Goal: Transaction & Acquisition: Purchase product/service

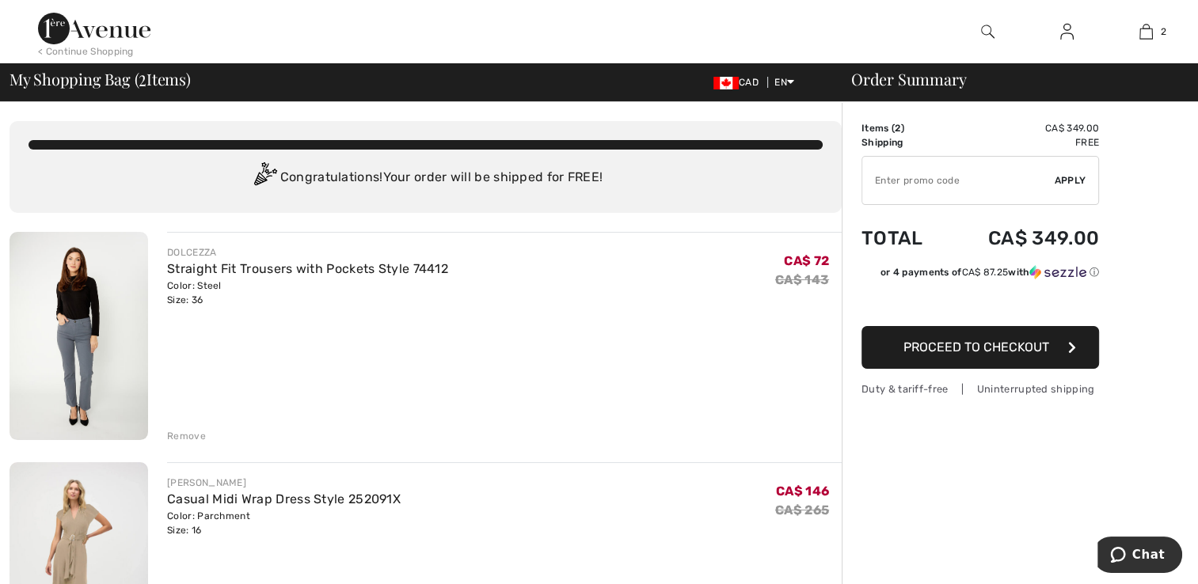
click at [986, 26] on img at bounding box center [987, 31] width 13 height 19
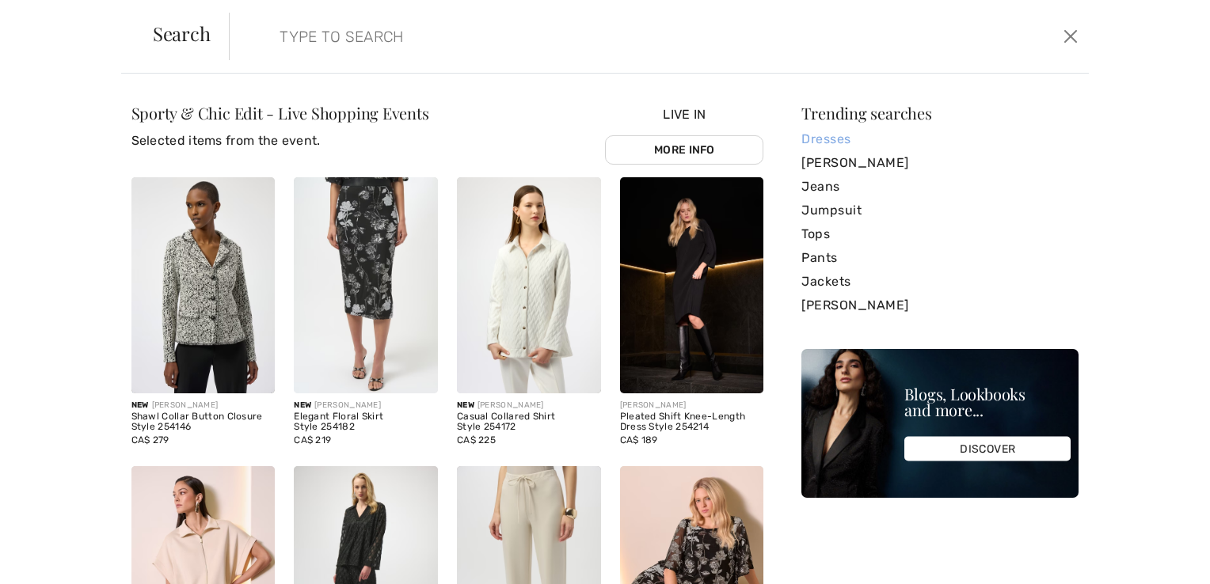
click at [815, 140] on link "Dresses" at bounding box center [939, 139] width 277 height 24
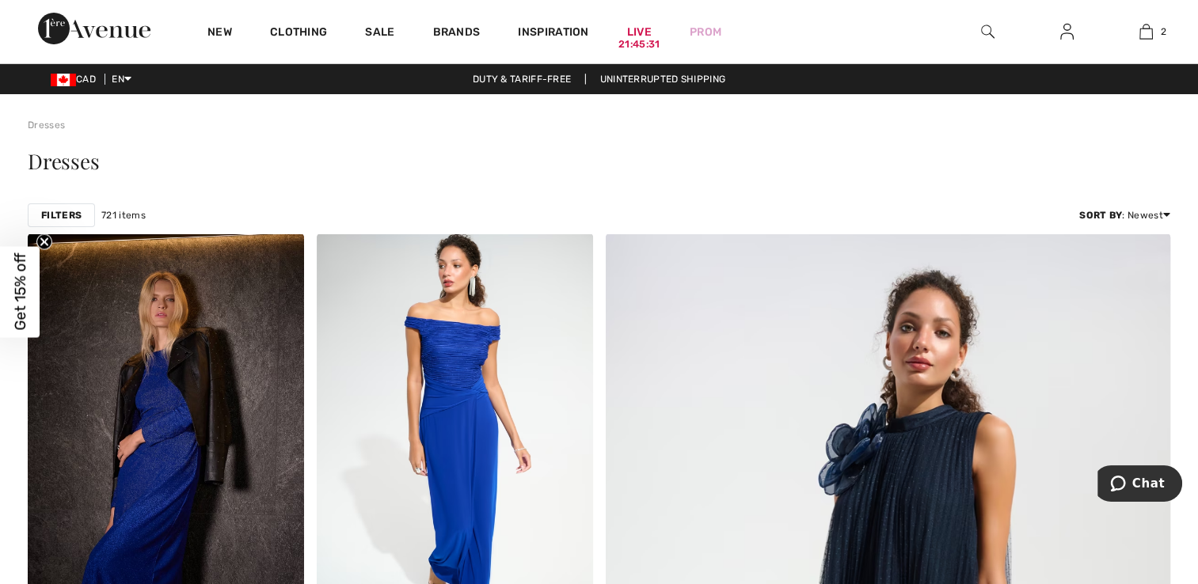
click at [62, 215] on strong "Filters" at bounding box center [61, 215] width 40 height 14
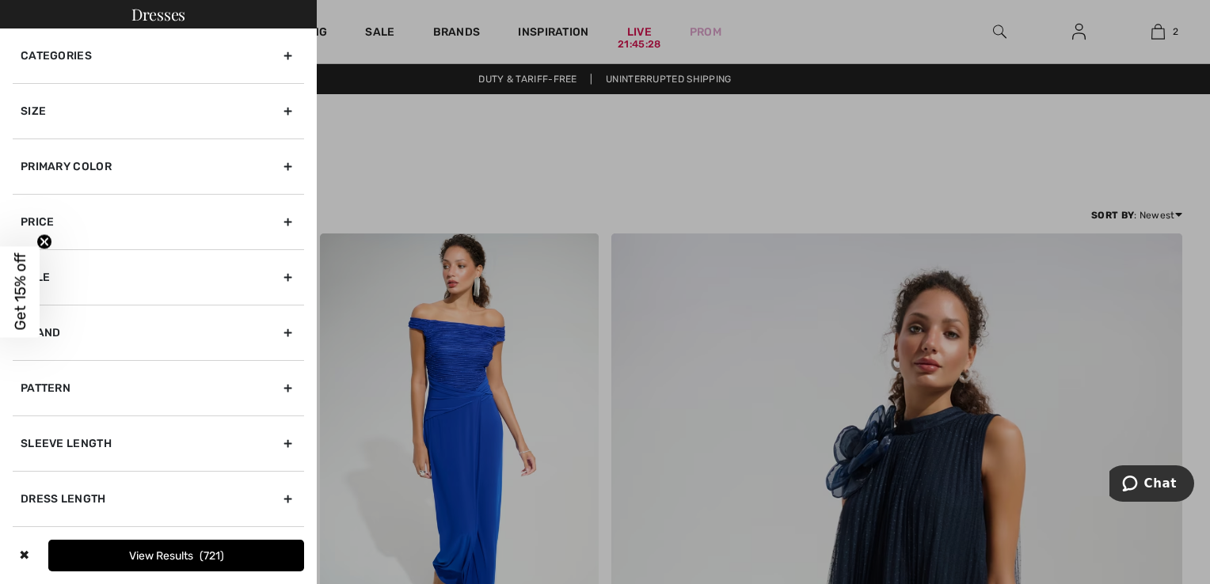
click at [268, 330] on div "Brand" at bounding box center [158, 332] width 291 height 55
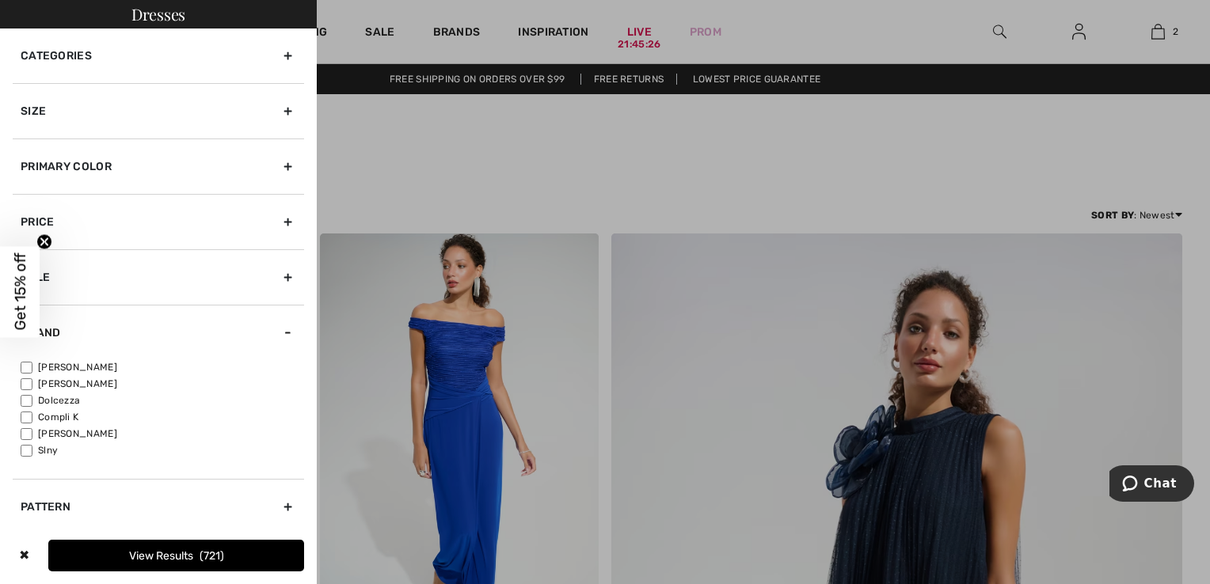
click at [73, 367] on label "[PERSON_NAME]" at bounding box center [162, 367] width 283 height 14
click at [32, 367] on input"] "[PERSON_NAME]" at bounding box center [27, 368] width 12 height 12
checkbox input"] "true"
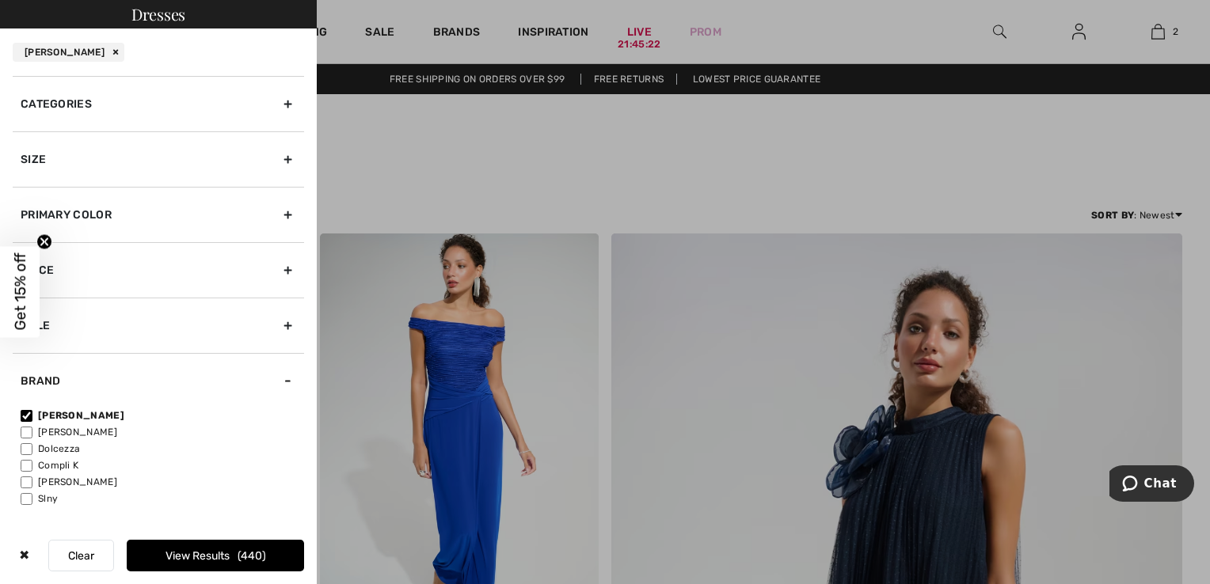
click at [200, 544] on button "View Results 440" at bounding box center [215, 556] width 177 height 32
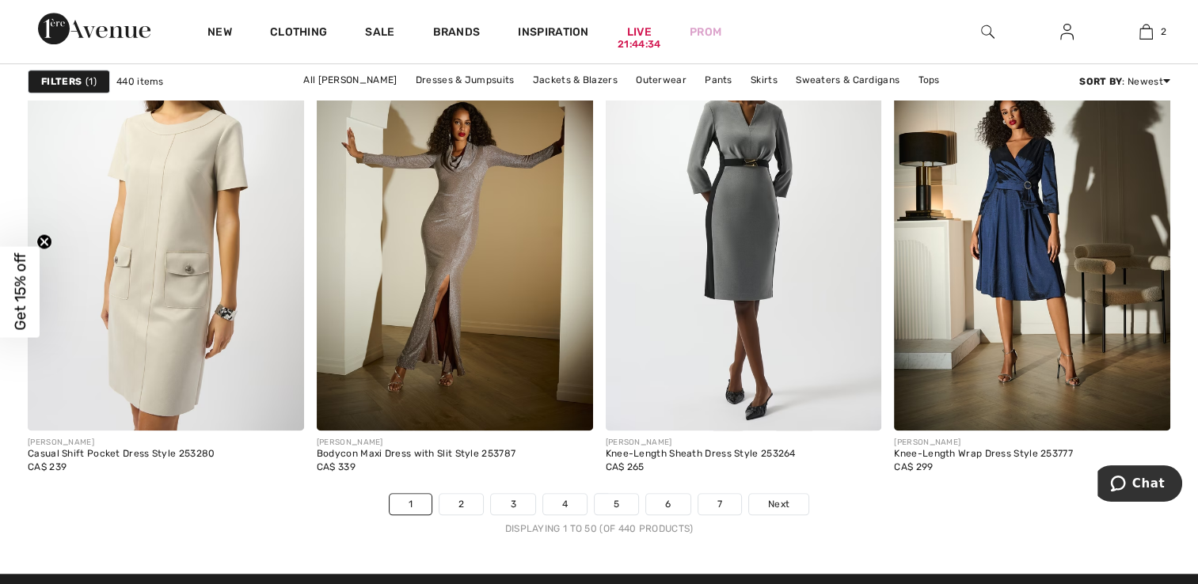
scroll to position [7441, 0]
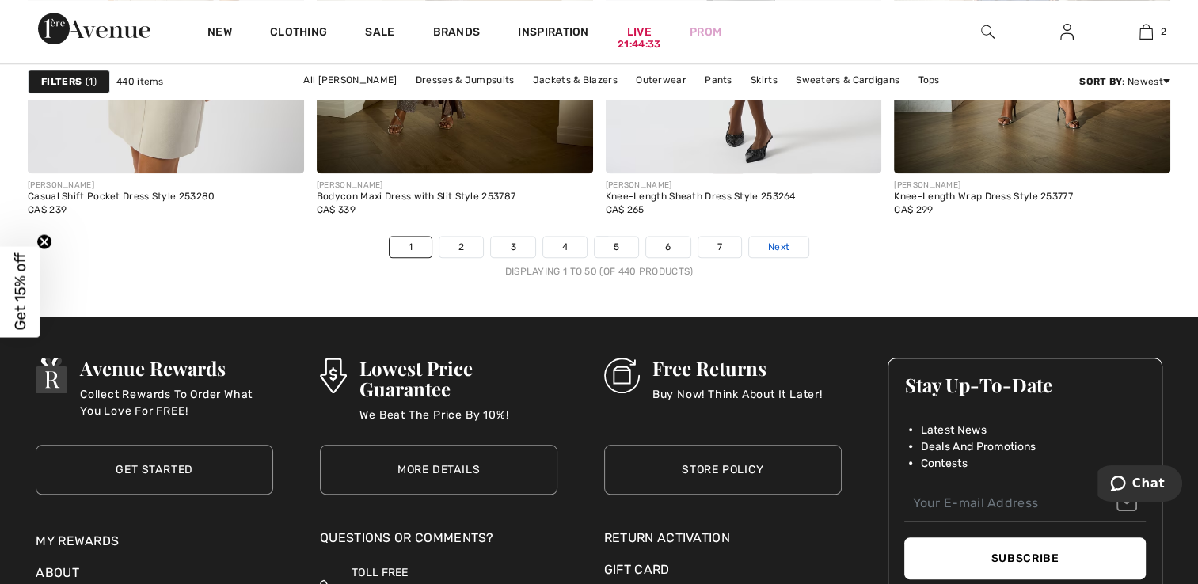
click at [769, 245] on span "Next" at bounding box center [778, 247] width 21 height 14
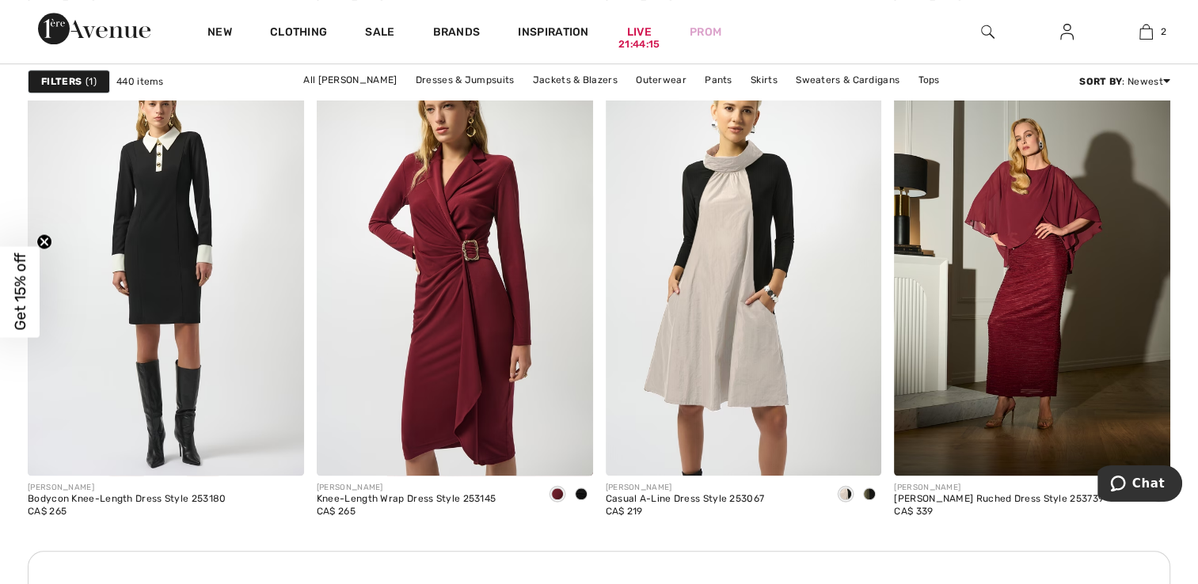
scroll to position [1662, 0]
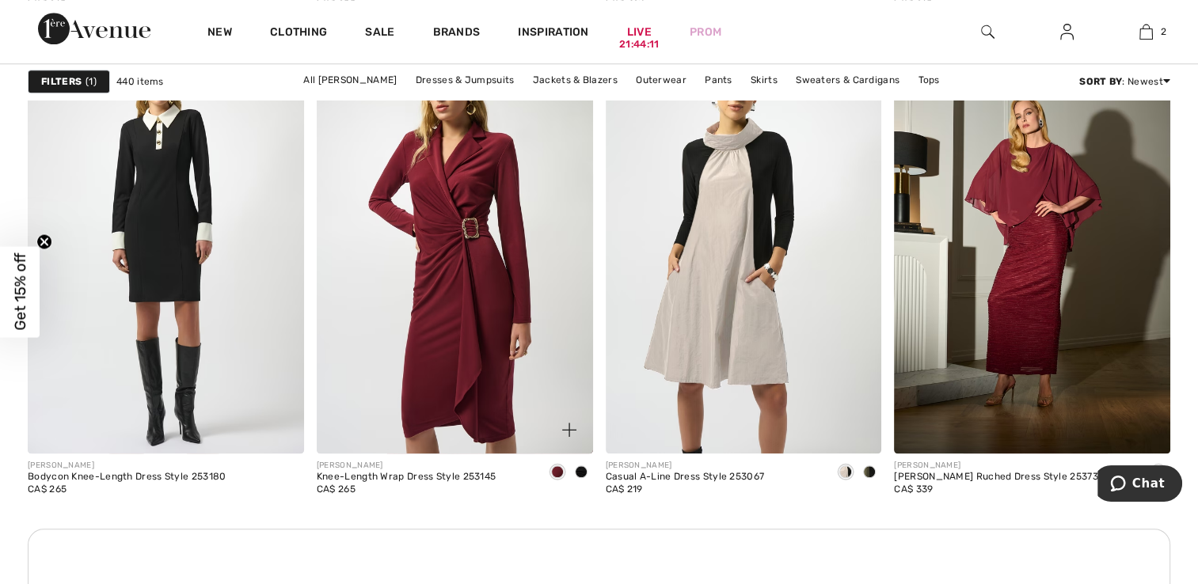
click at [580, 473] on span at bounding box center [581, 471] width 13 height 13
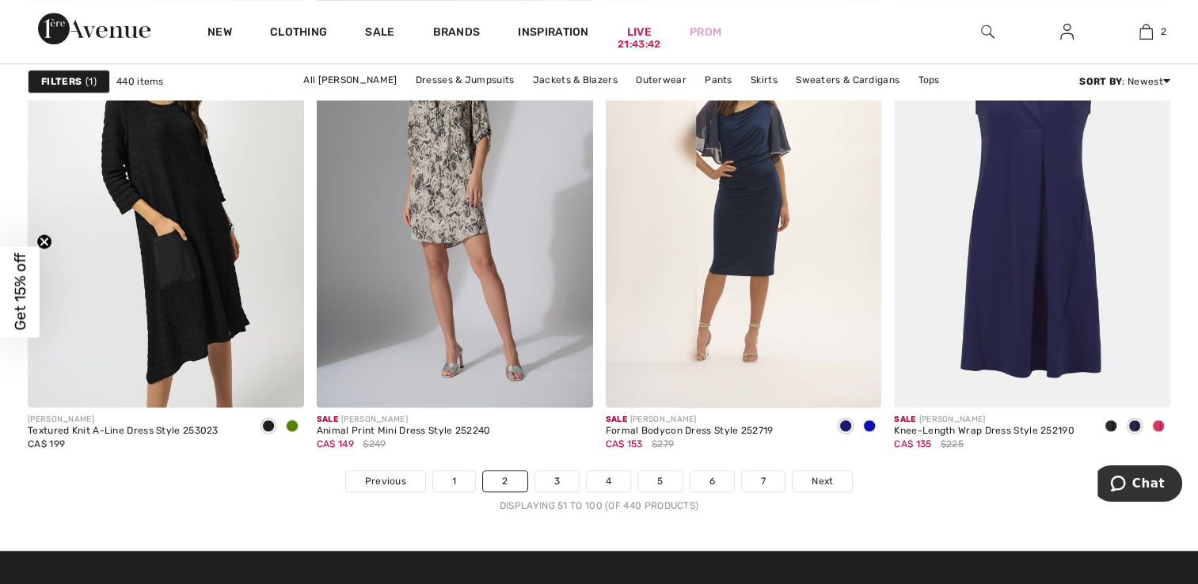
scroll to position [7362, 0]
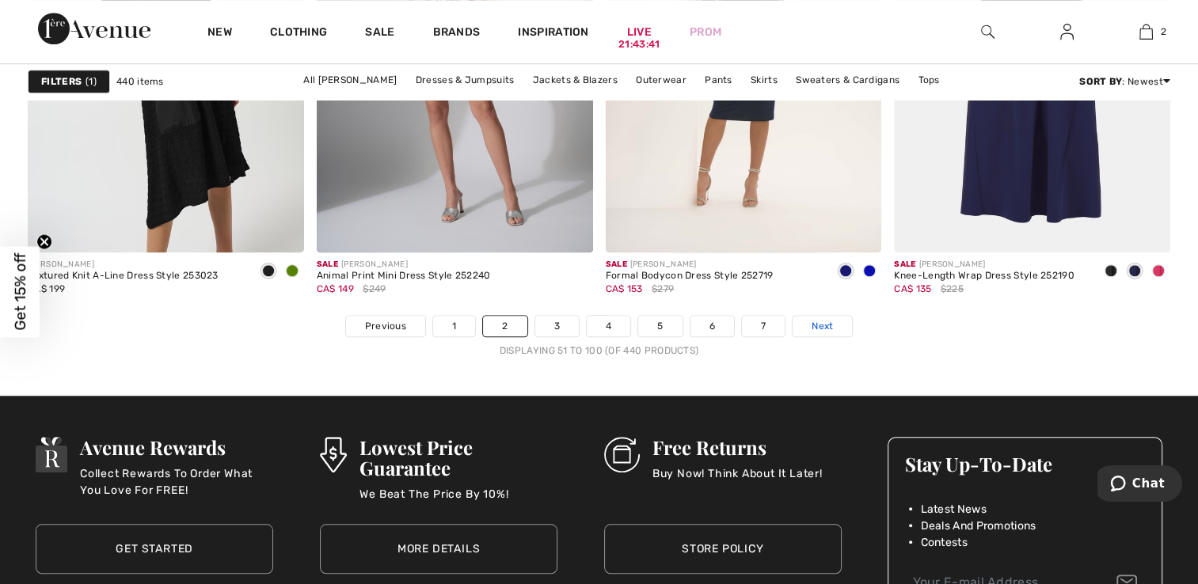
click at [833, 325] on link "Next" at bounding box center [821, 326] width 59 height 21
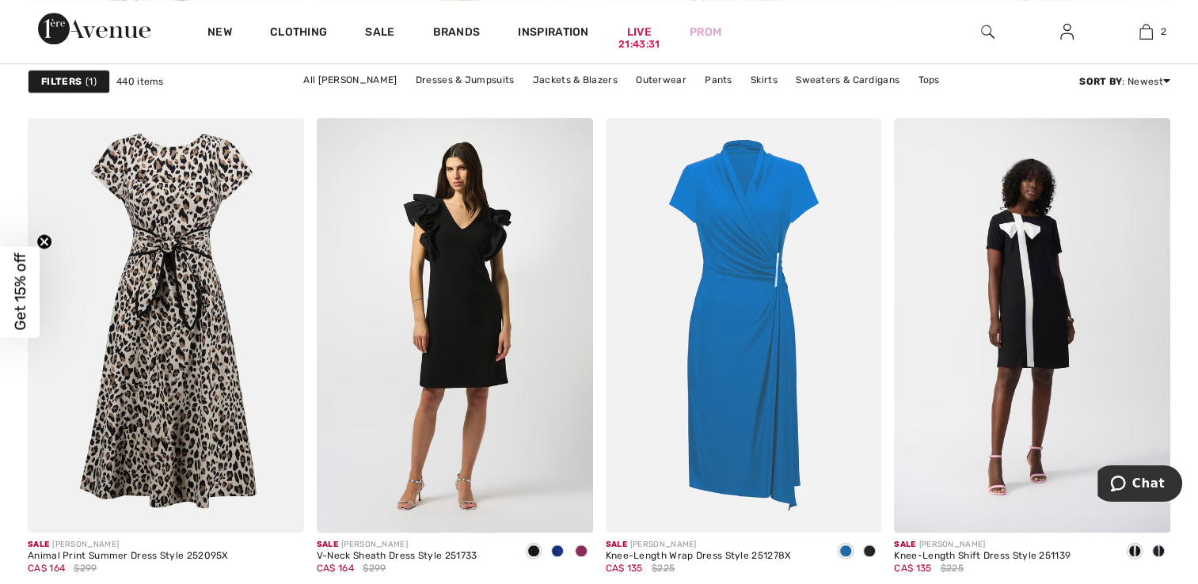
scroll to position [1662, 0]
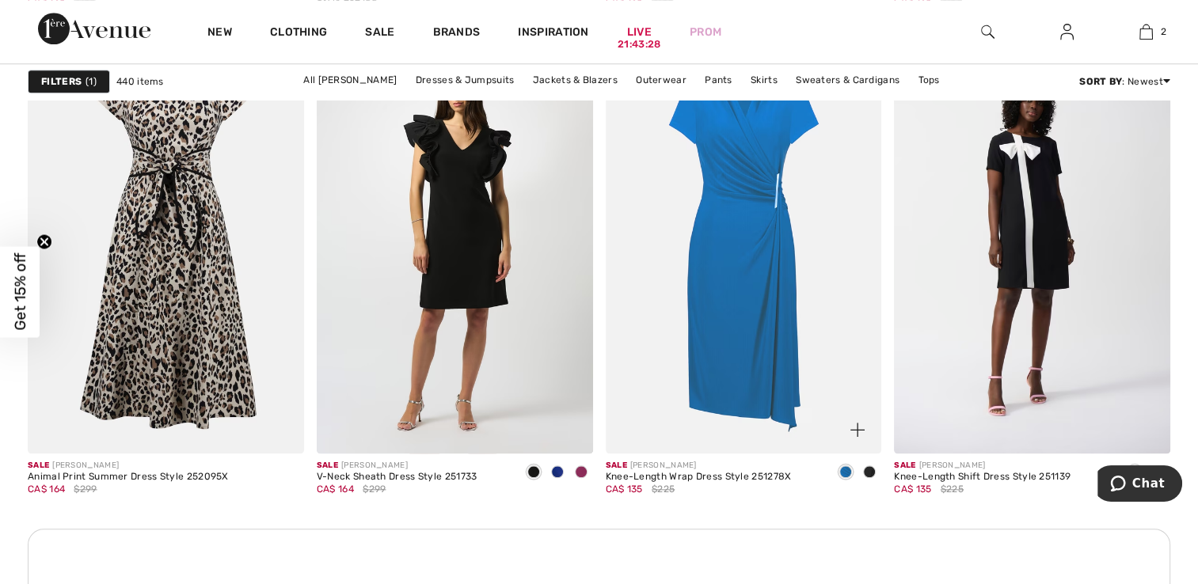
click at [737, 423] on img at bounding box center [744, 246] width 276 height 414
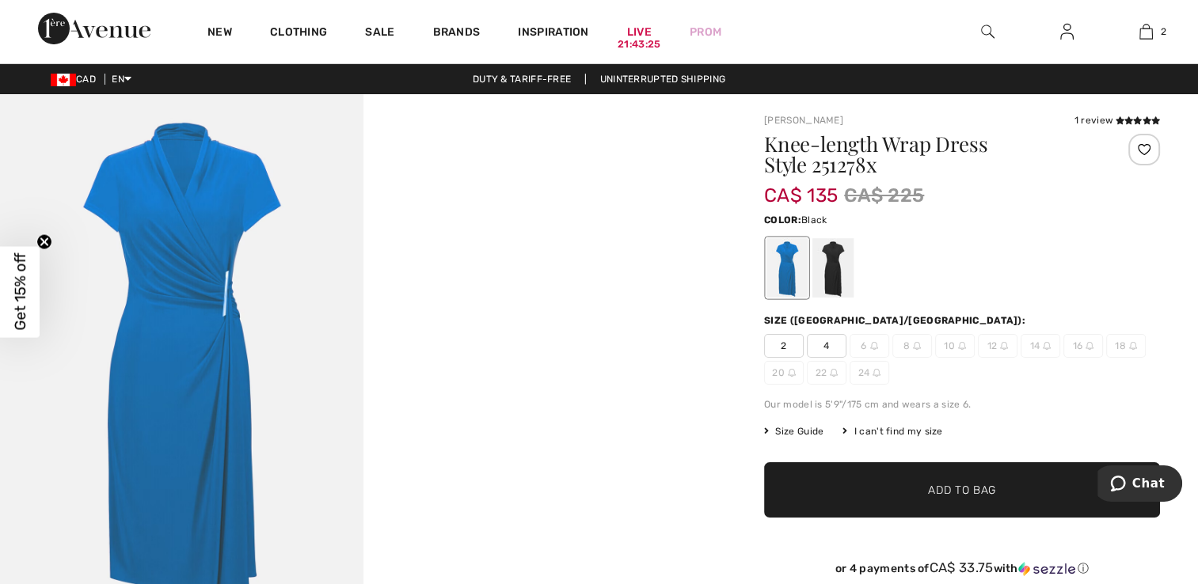
click at [830, 270] on div at bounding box center [832, 267] width 41 height 59
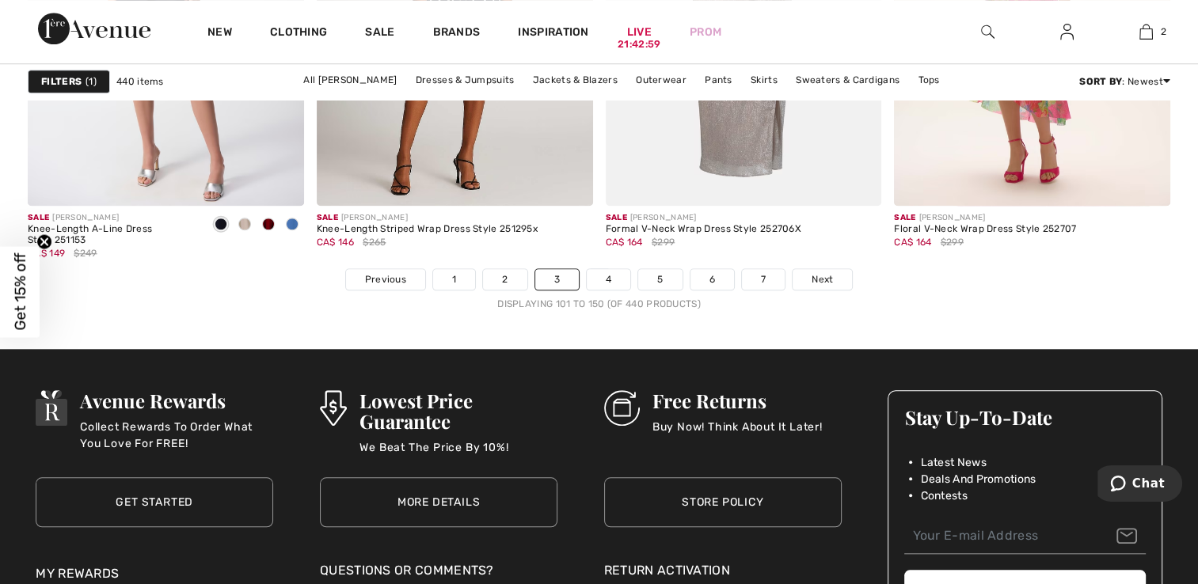
scroll to position [7441, 0]
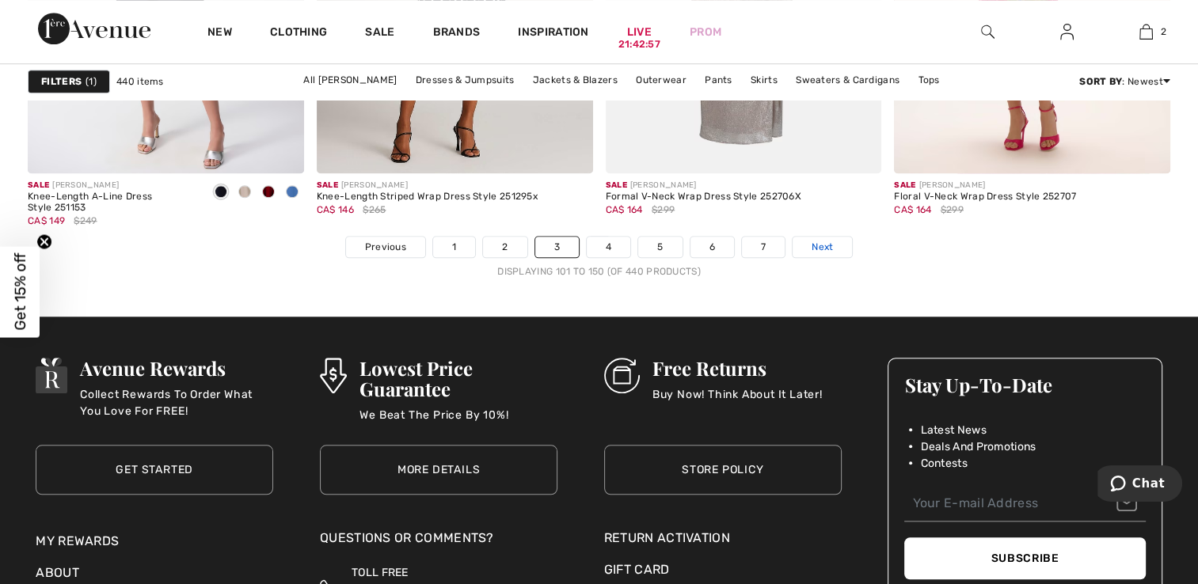
click at [821, 247] on span "Next" at bounding box center [821, 247] width 21 height 14
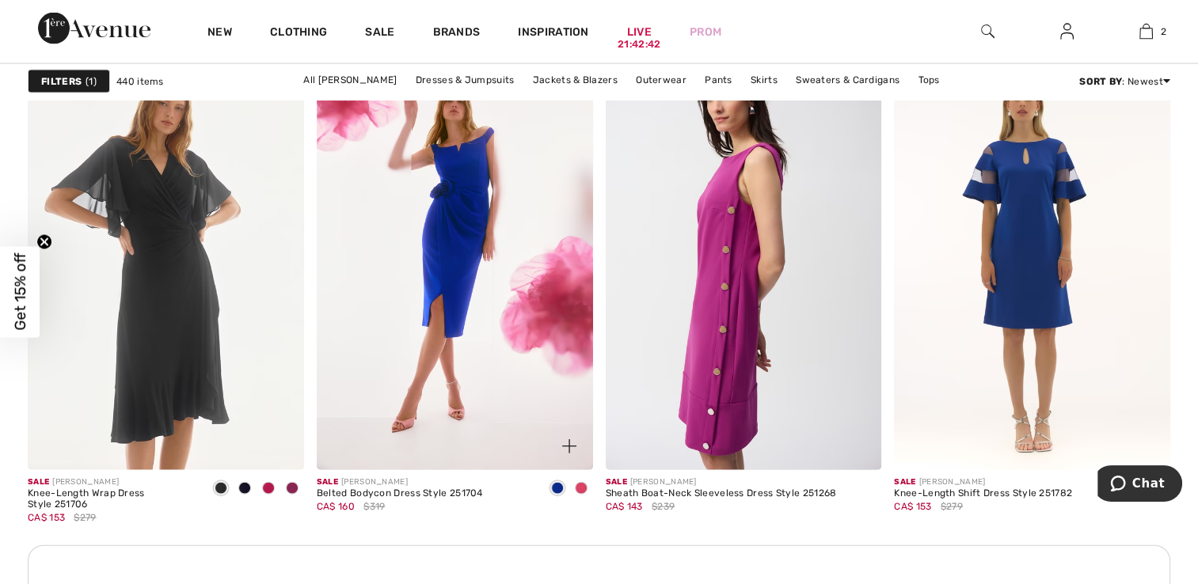
scroll to position [3325, 0]
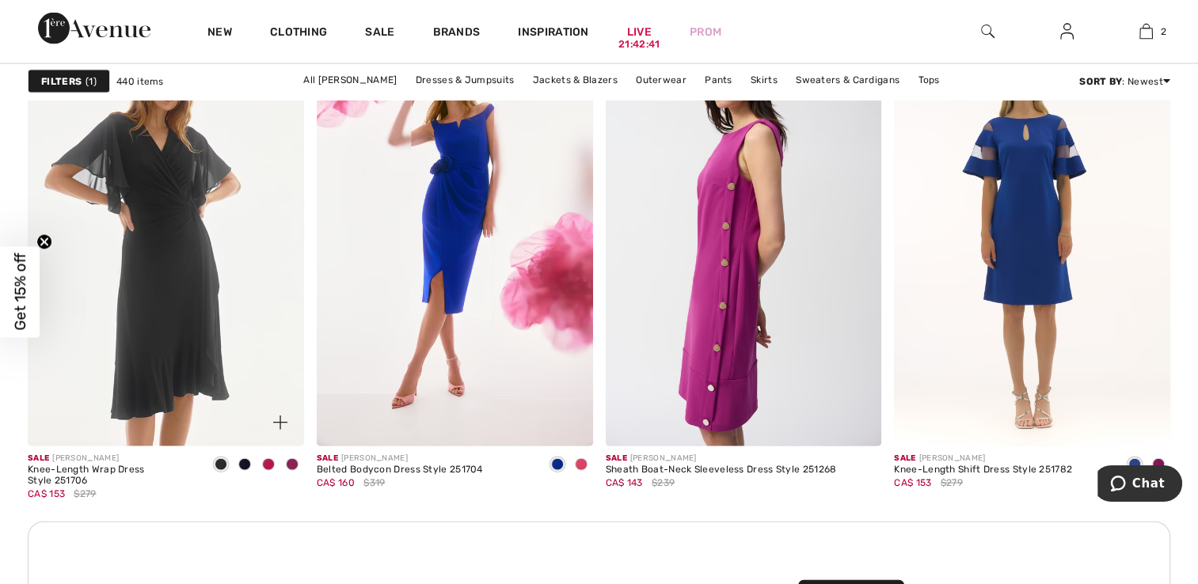
click at [158, 401] on img at bounding box center [166, 239] width 276 height 414
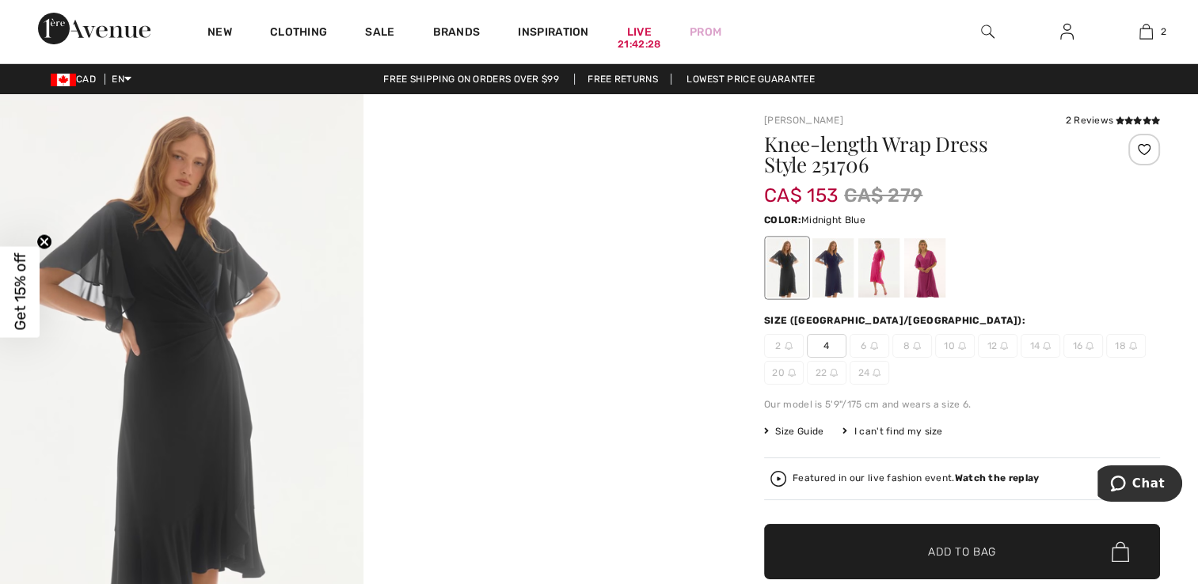
click at [835, 264] on div at bounding box center [832, 267] width 41 height 59
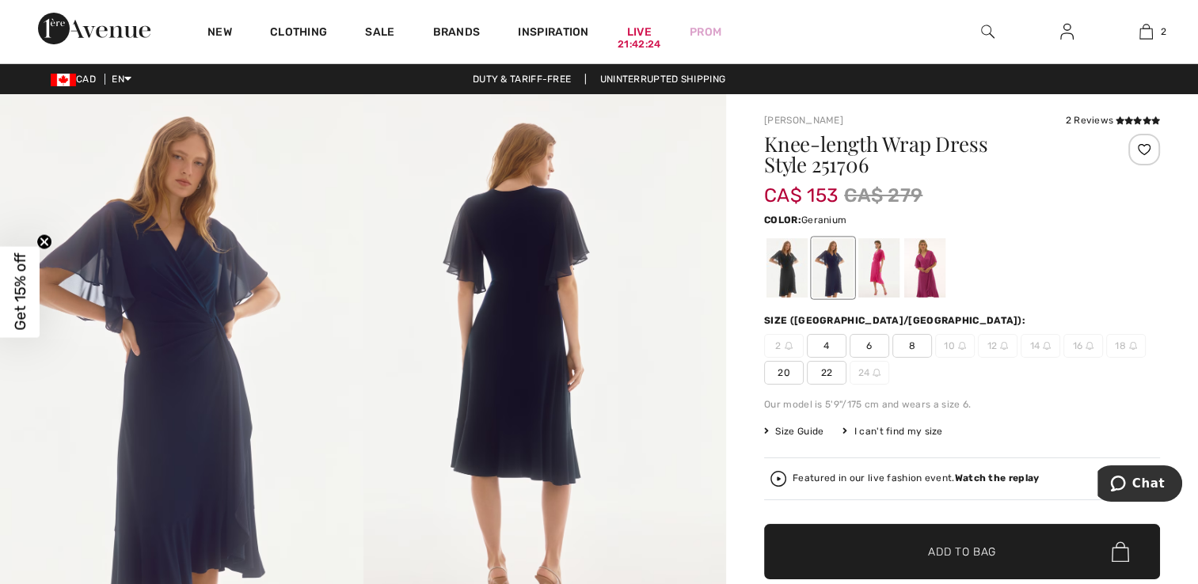
click at [877, 271] on div at bounding box center [878, 267] width 41 height 59
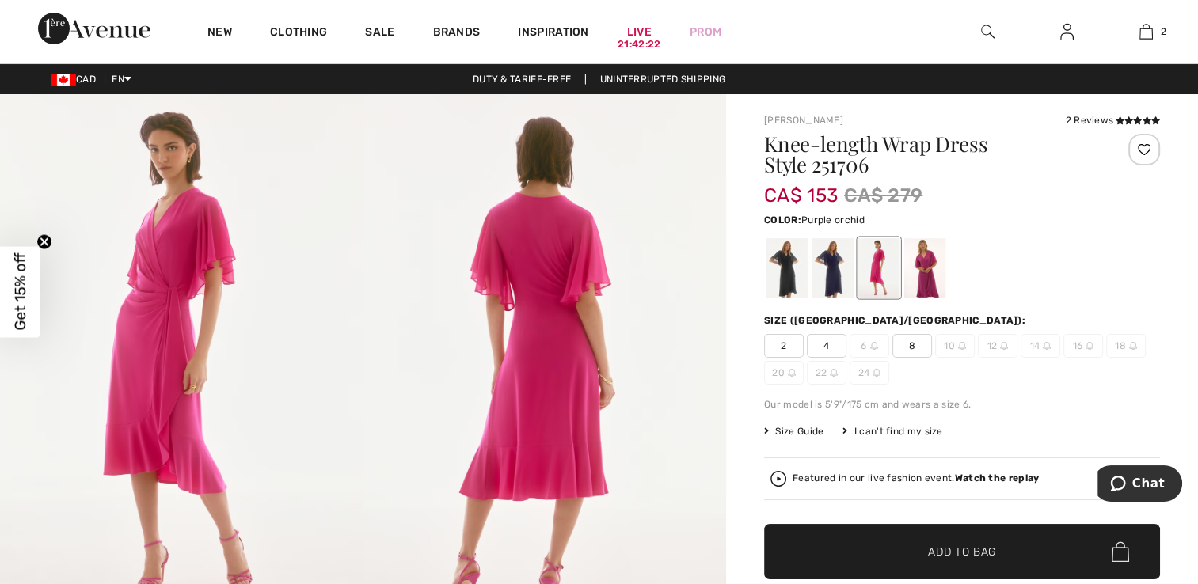
click at [926, 266] on div at bounding box center [924, 267] width 41 height 59
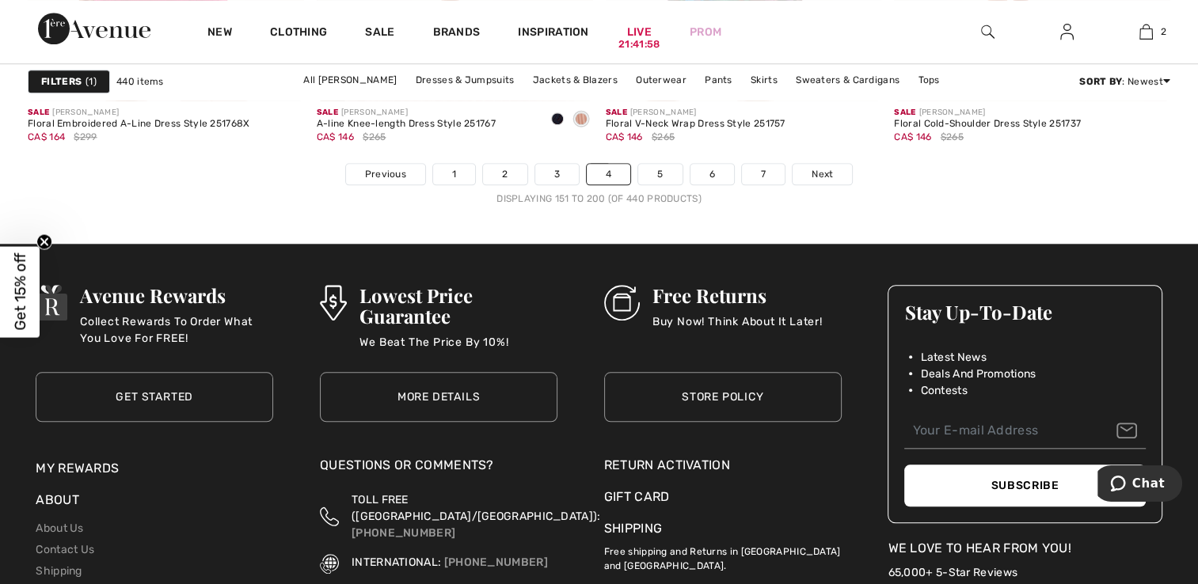
scroll to position [7521, 0]
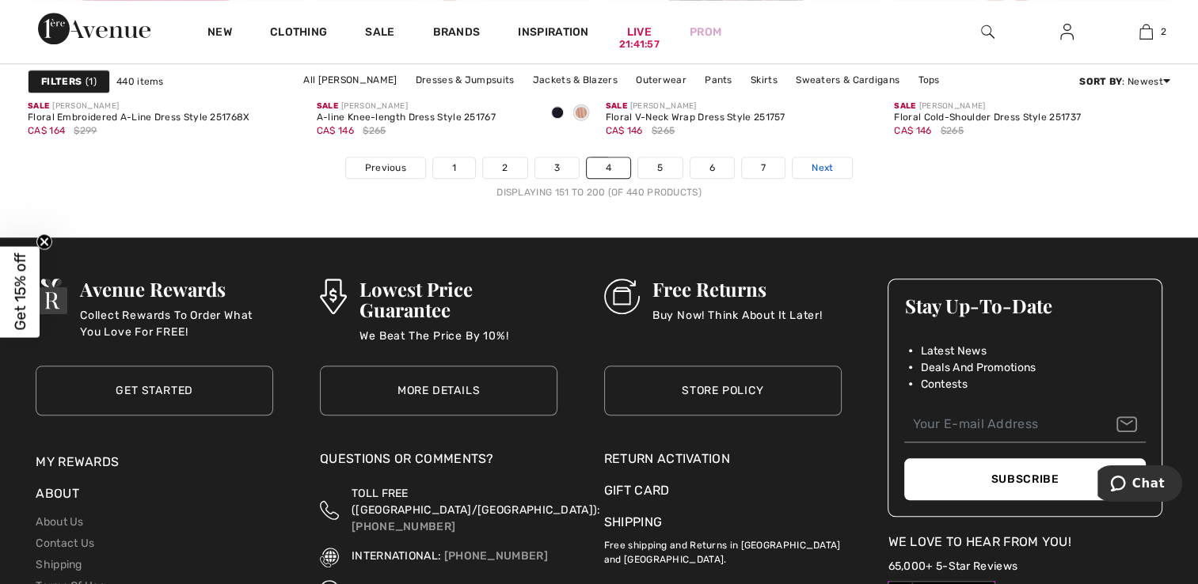
click at [814, 169] on span "Next" at bounding box center [821, 168] width 21 height 14
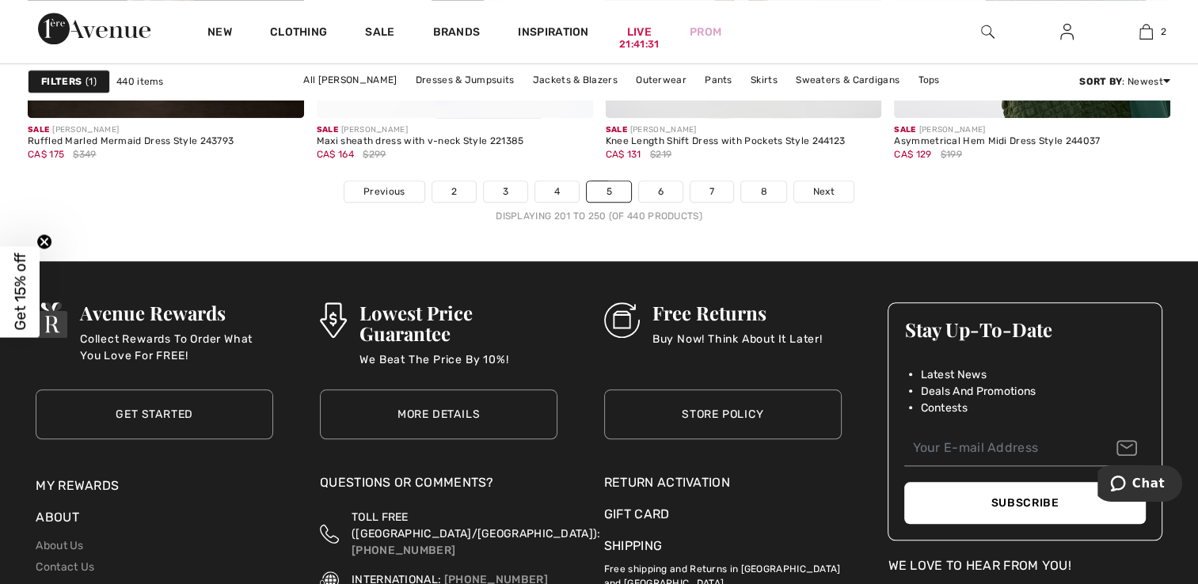
scroll to position [7521, 0]
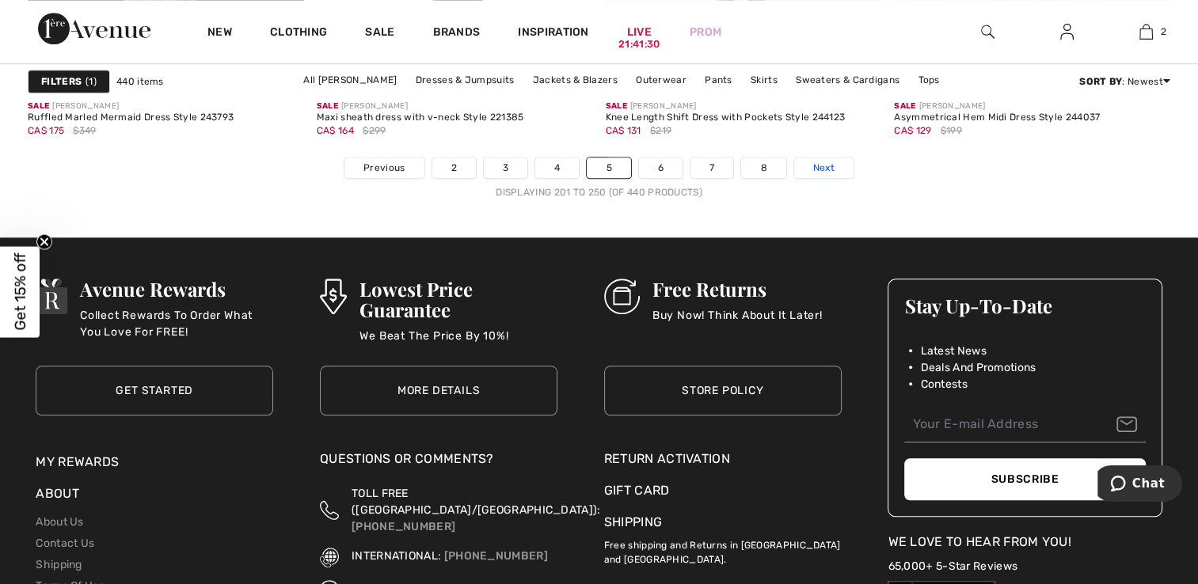
click at [828, 169] on span "Next" at bounding box center [823, 168] width 21 height 14
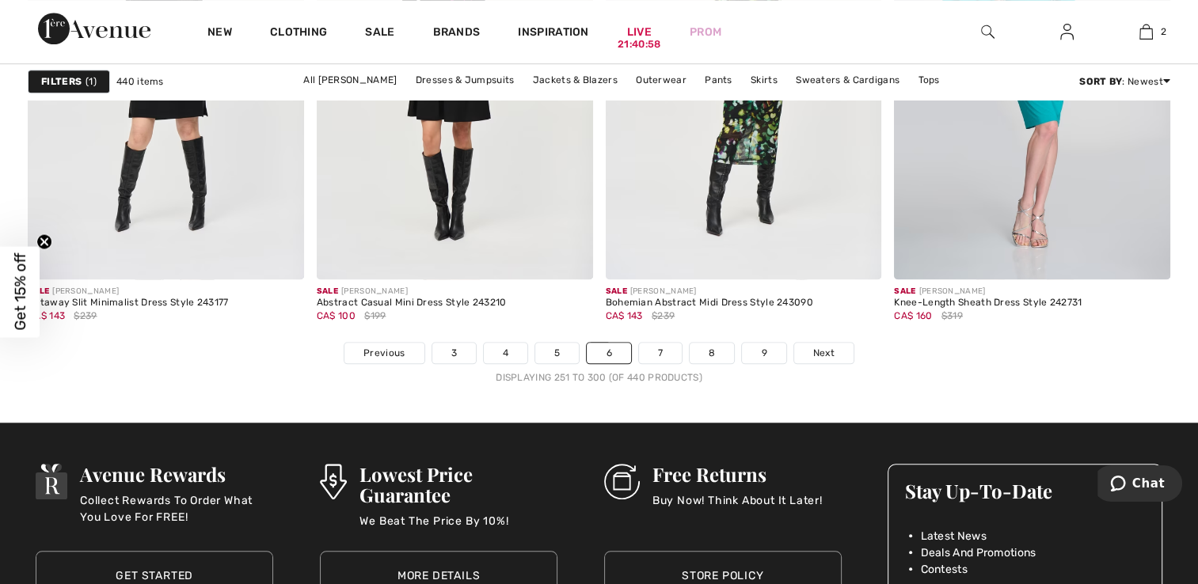
scroll to position [7362, 0]
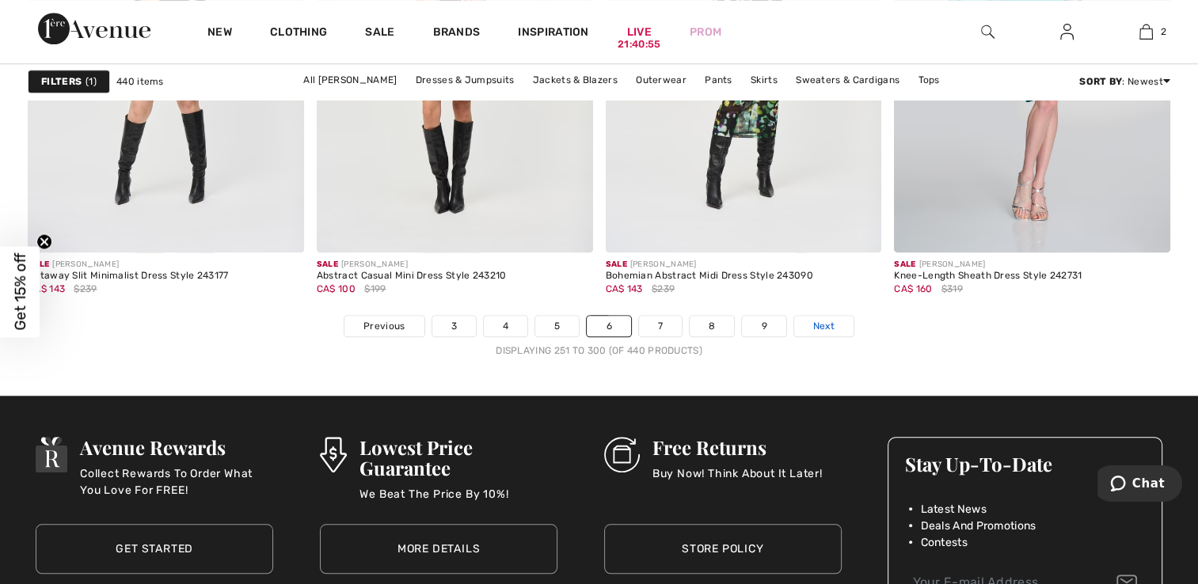
click at [834, 324] on link "Next" at bounding box center [823, 326] width 59 height 21
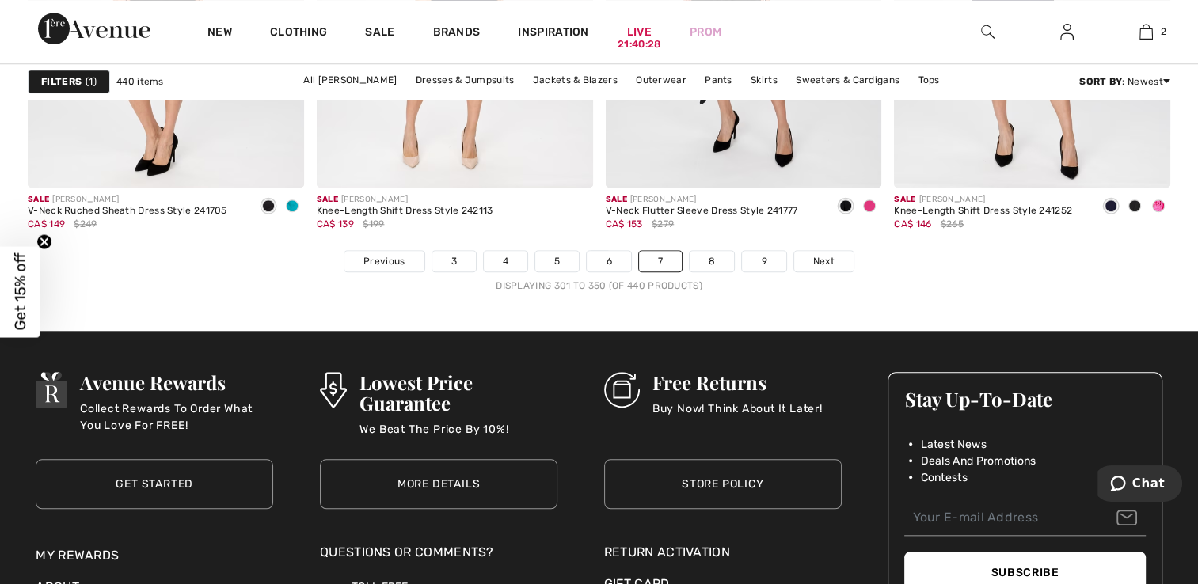
scroll to position [7521, 0]
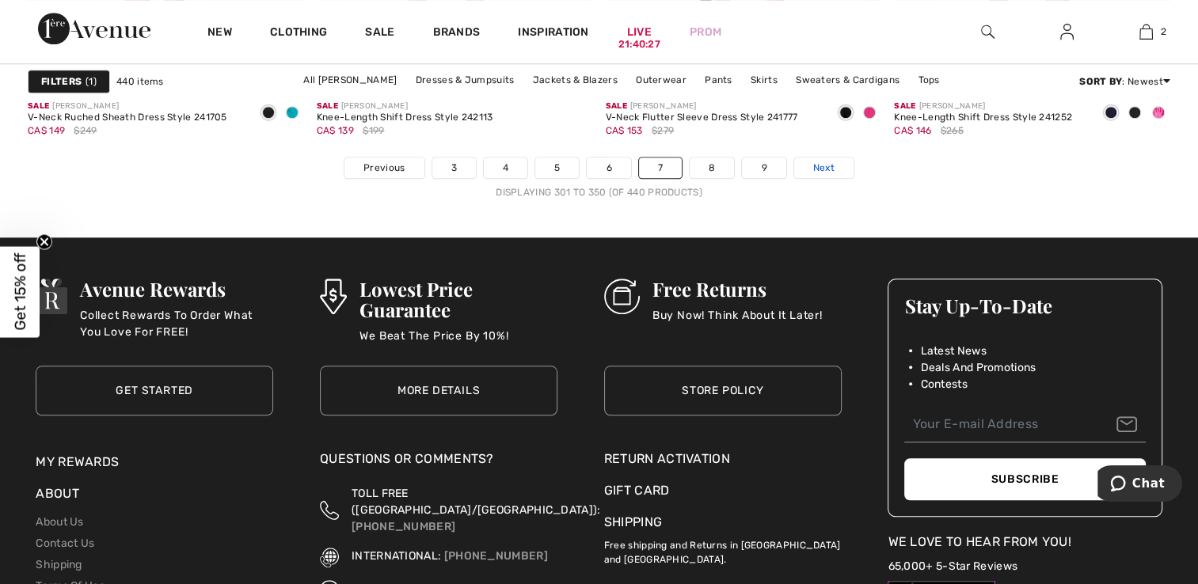
click at [830, 169] on span "Next" at bounding box center [823, 168] width 21 height 14
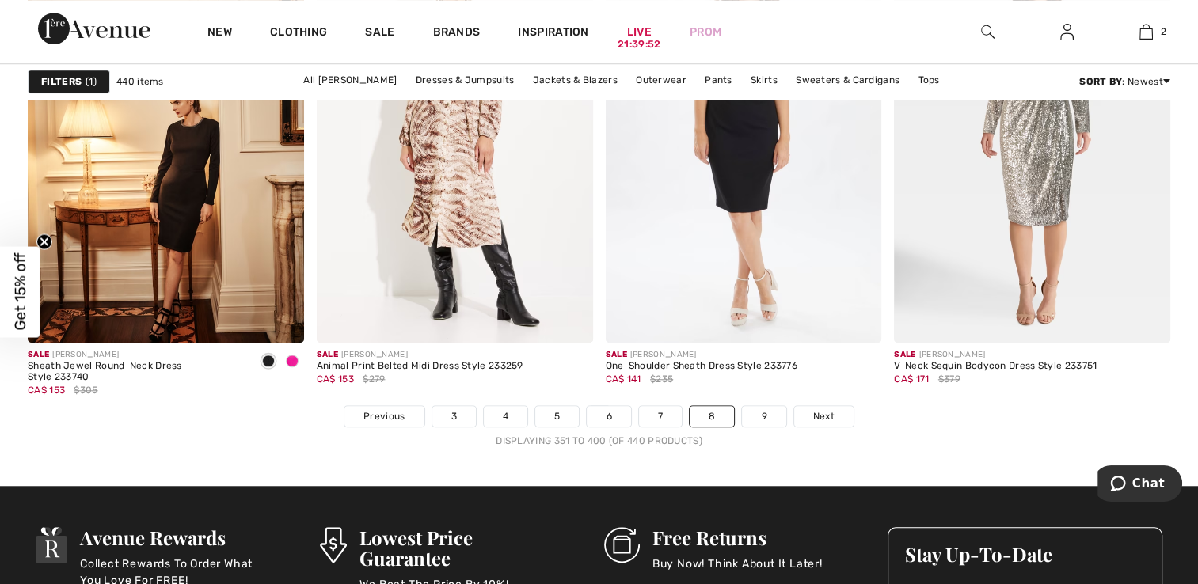
scroll to position [7362, 0]
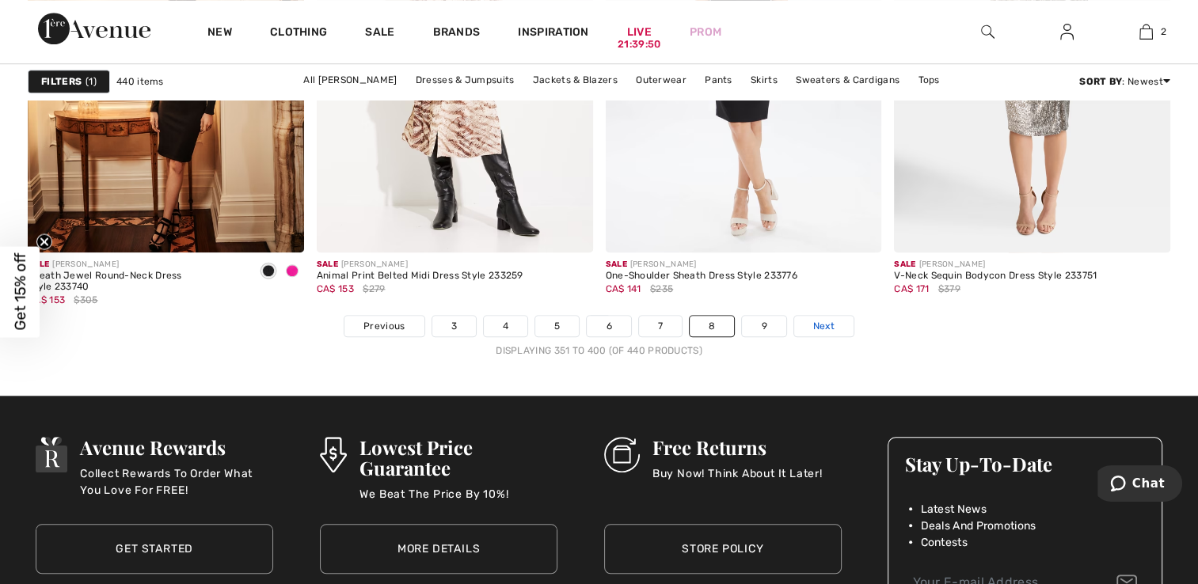
click at [831, 326] on span "Next" at bounding box center [823, 326] width 21 height 14
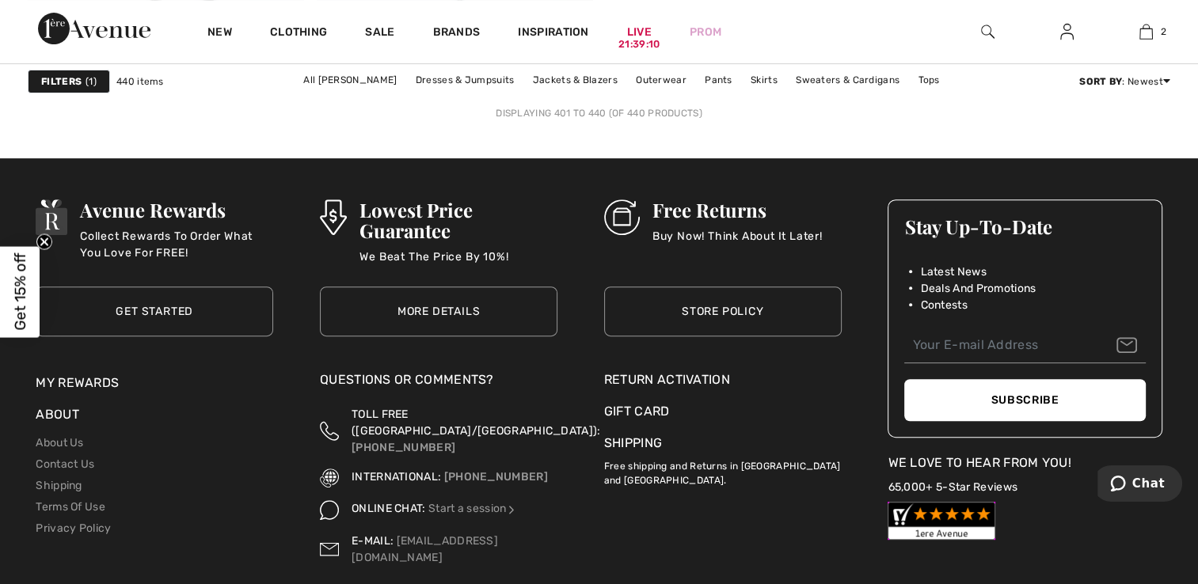
scroll to position [6491, 0]
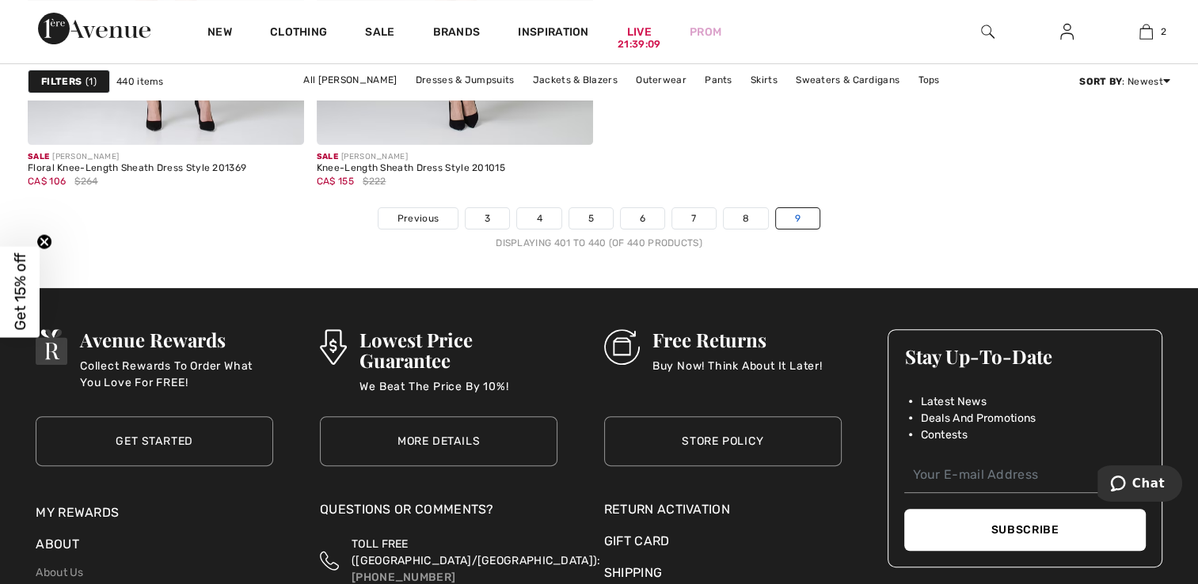
click at [801, 209] on link "9" at bounding box center [798, 218] width 44 height 21
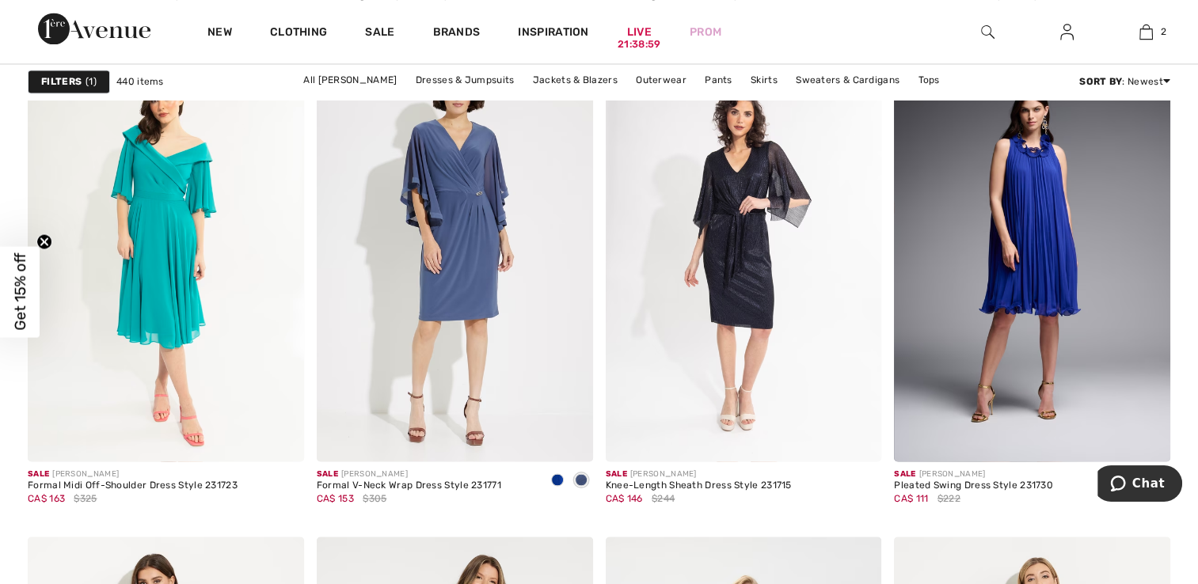
scroll to position [2929, 0]
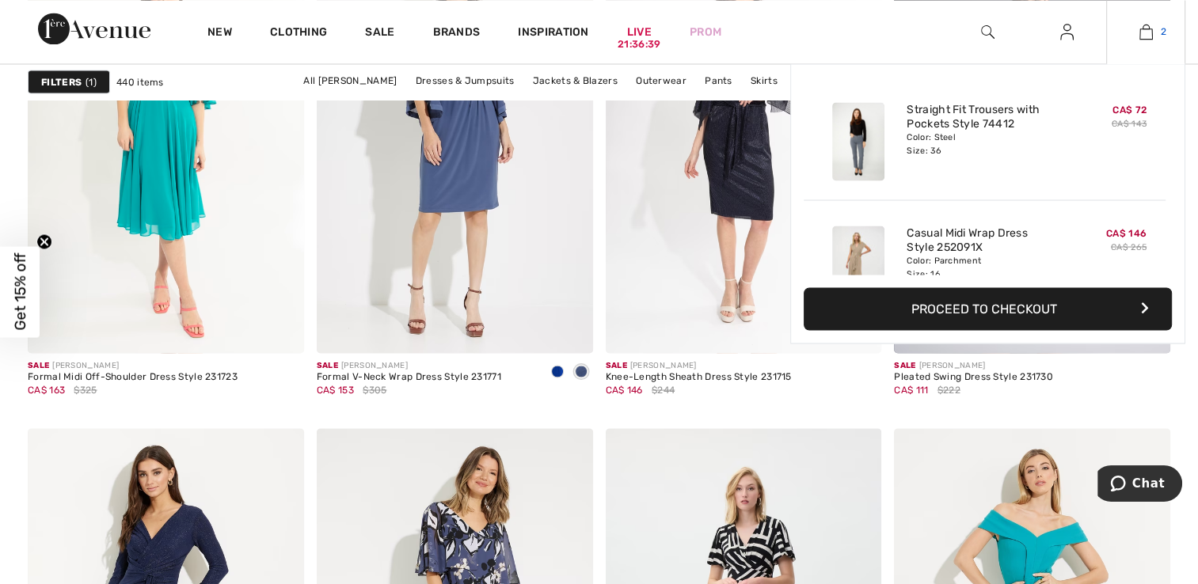
click at [1143, 40] on img at bounding box center [1145, 31] width 13 height 19
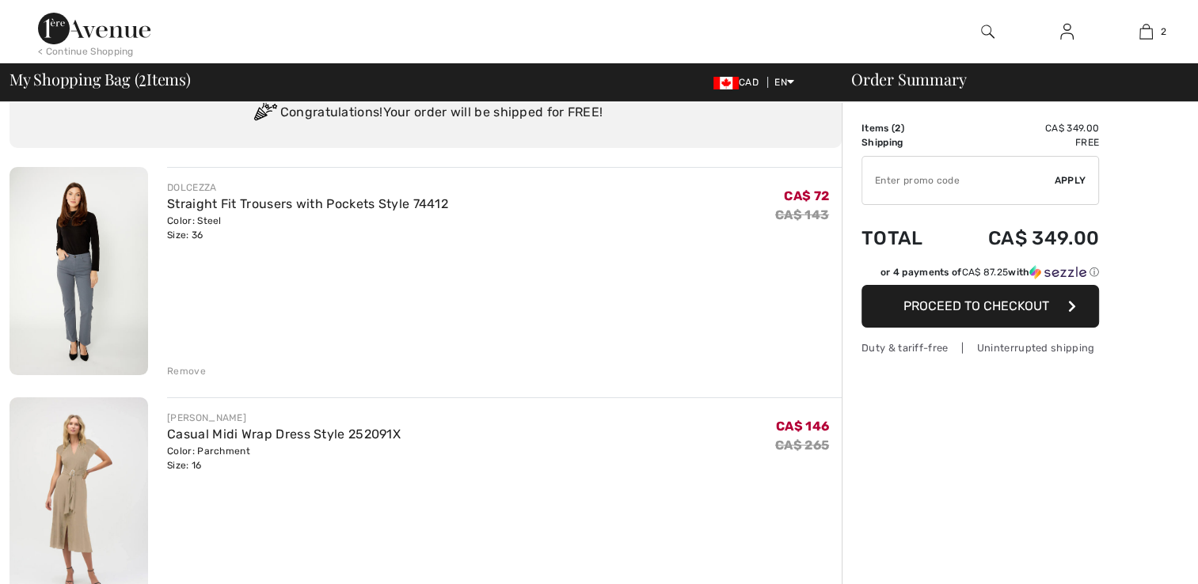
scroll to position [237, 0]
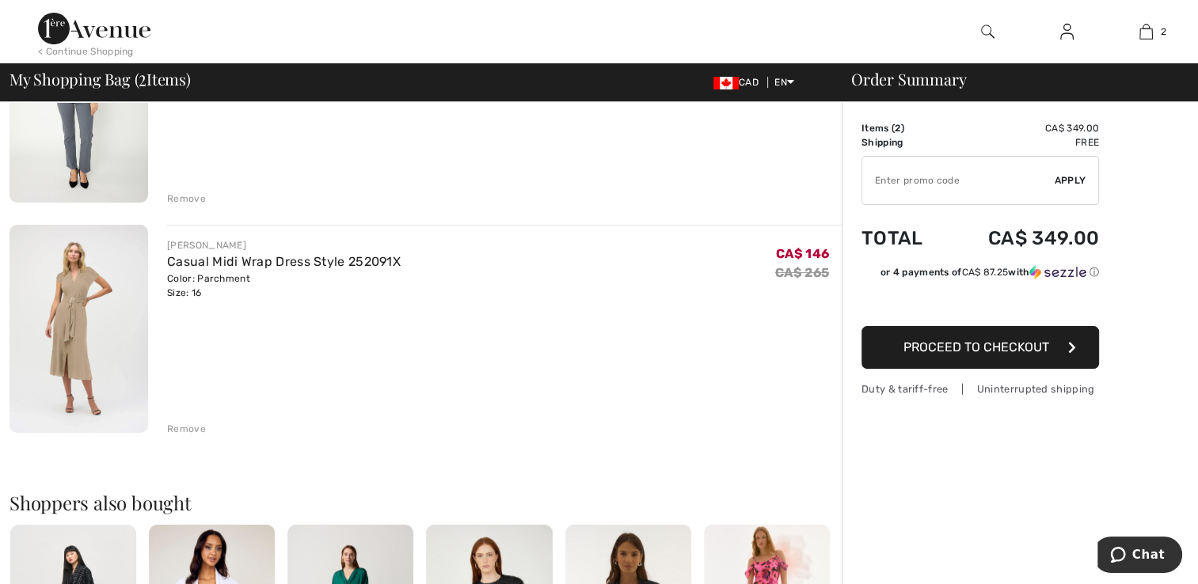
click at [79, 309] on img at bounding box center [78, 329] width 139 height 209
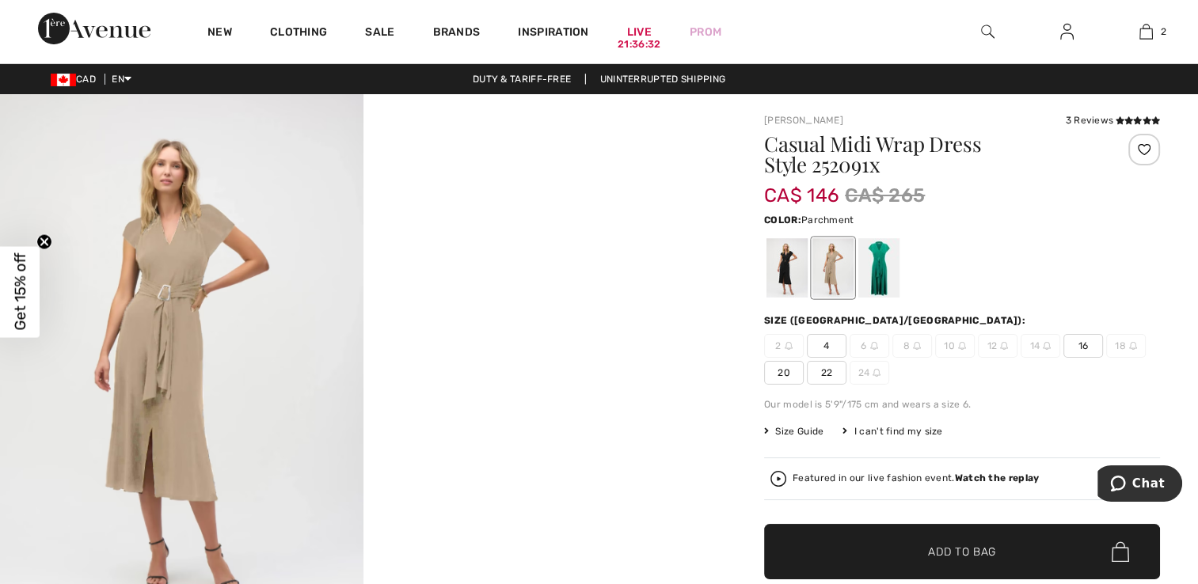
click at [150, 309] on img at bounding box center [181, 367] width 363 height 546
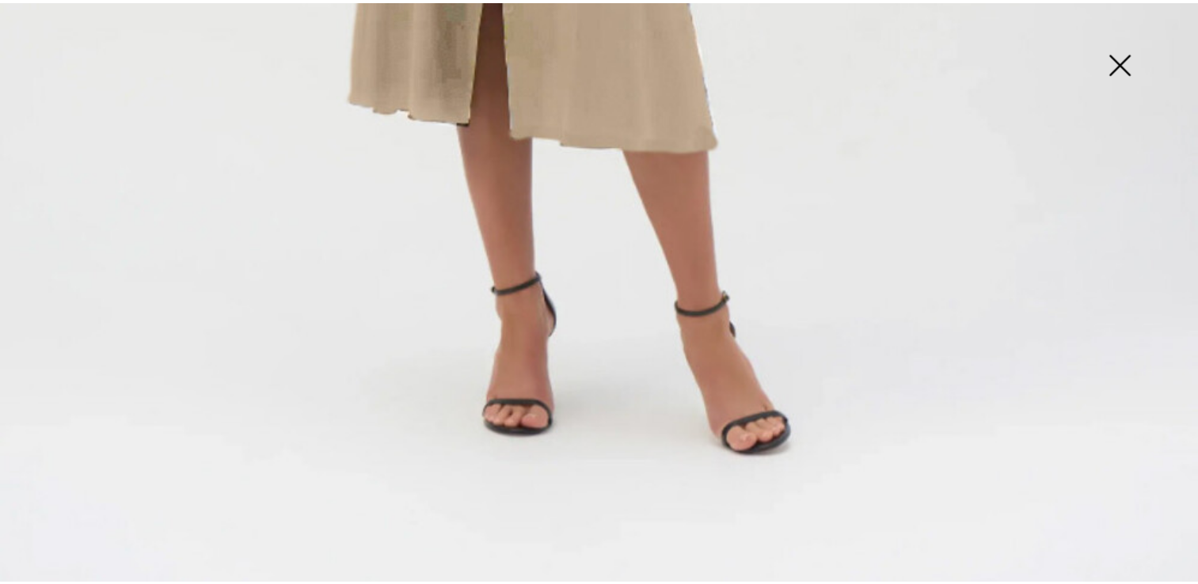
scroll to position [1217, 0]
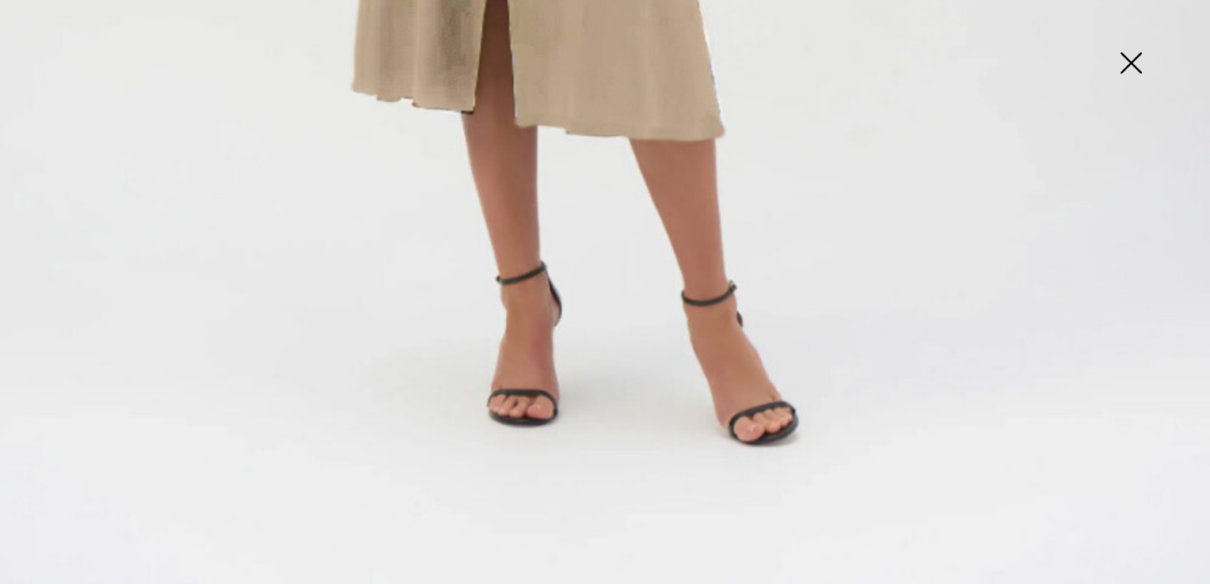
click at [1131, 66] on img at bounding box center [1130, 65] width 79 height 82
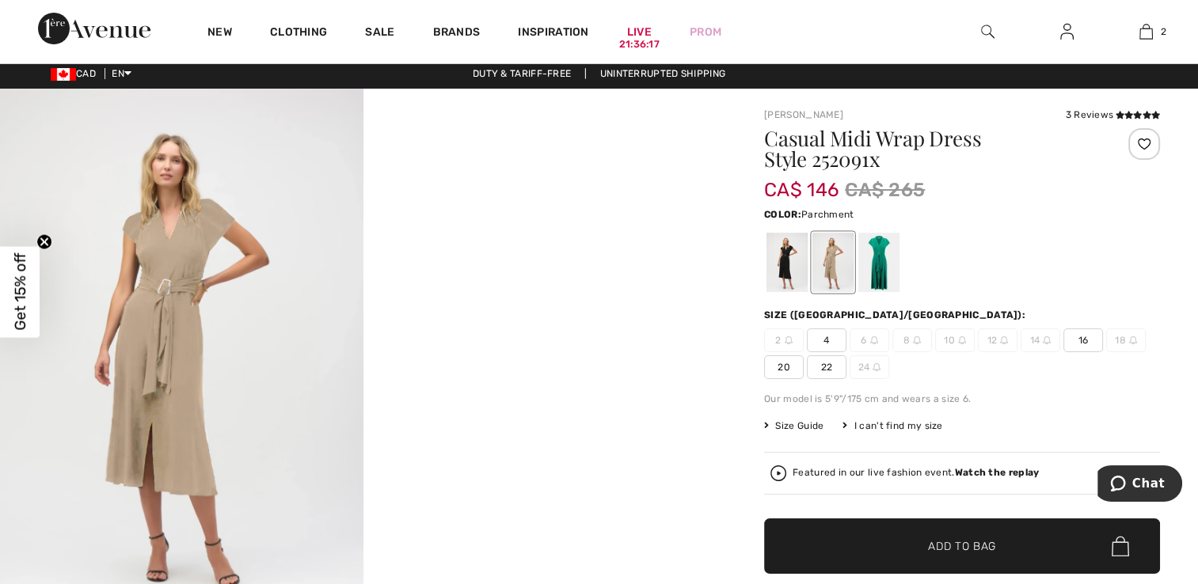
scroll to position [0, 0]
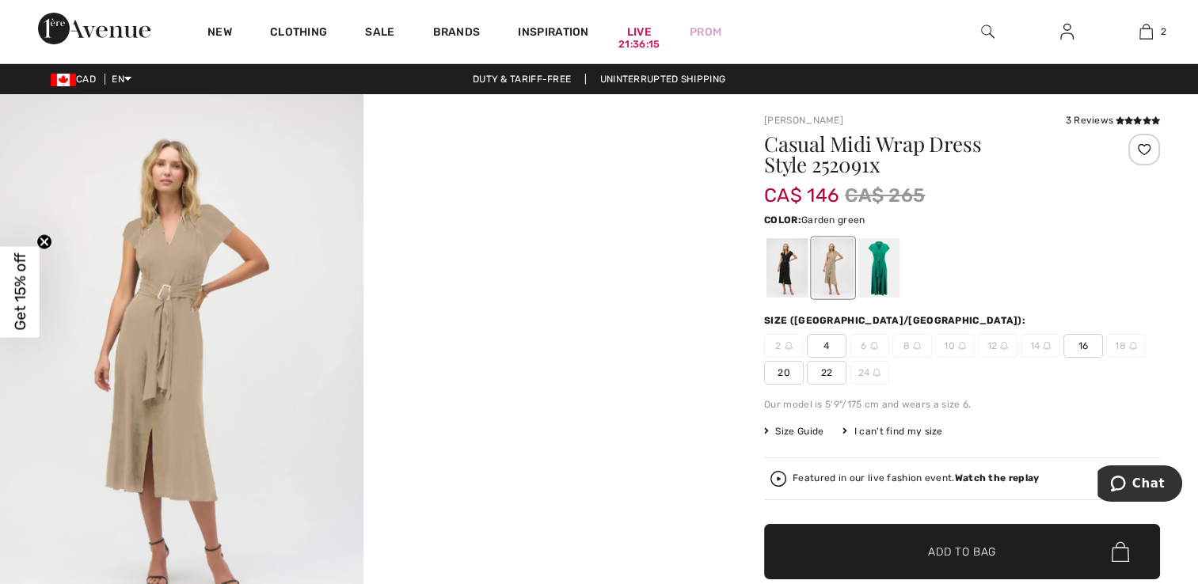
click at [878, 279] on div at bounding box center [878, 267] width 41 height 59
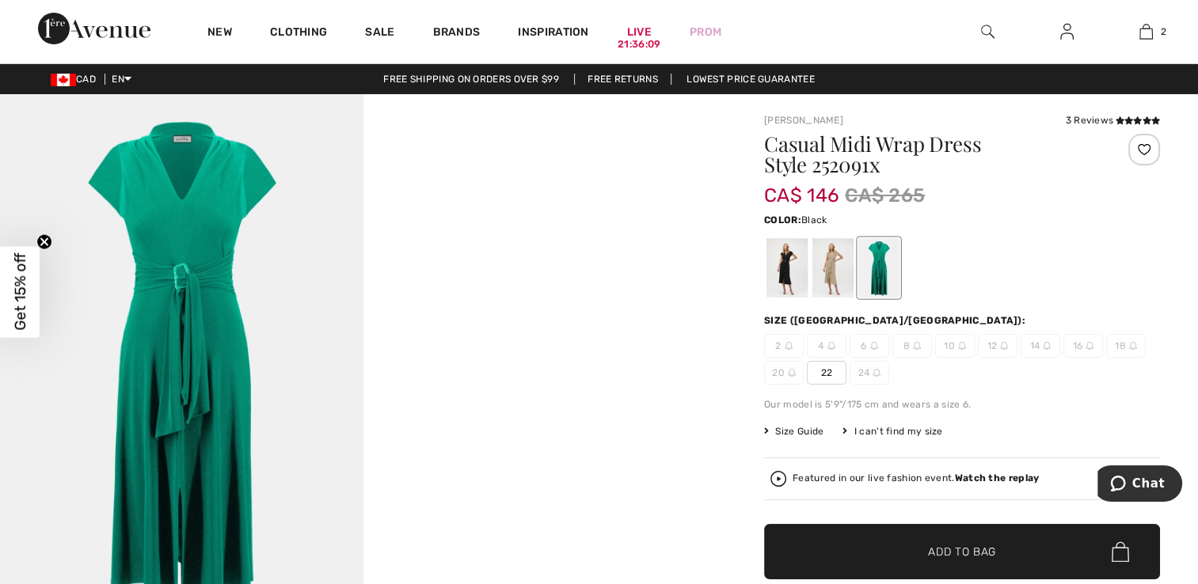
click at [785, 268] on div at bounding box center [786, 267] width 41 height 59
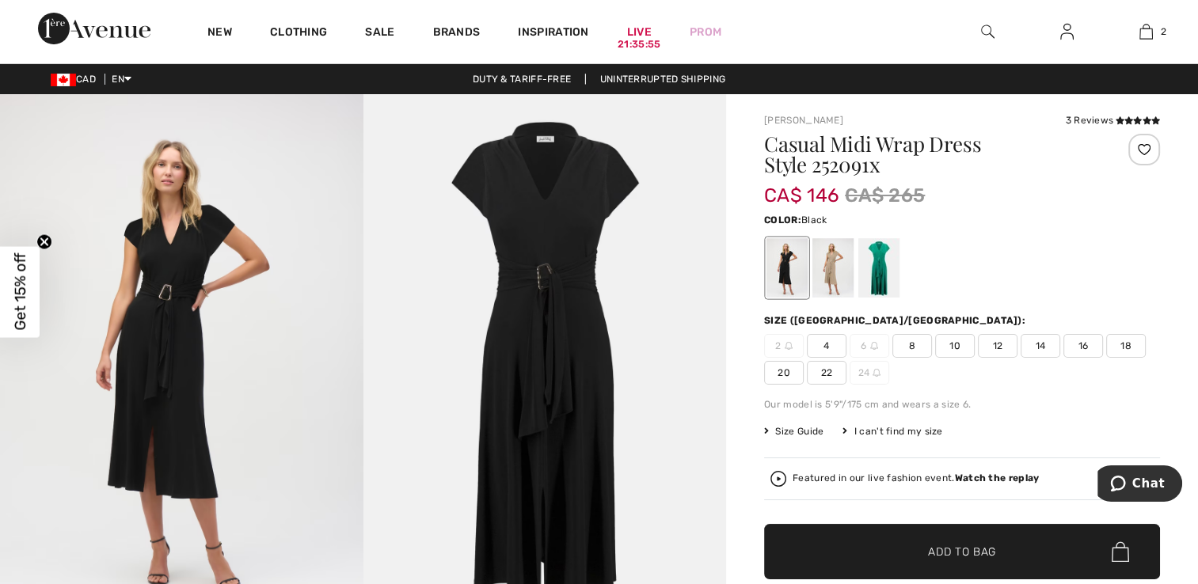
click at [1073, 351] on span "16" at bounding box center [1083, 346] width 40 height 24
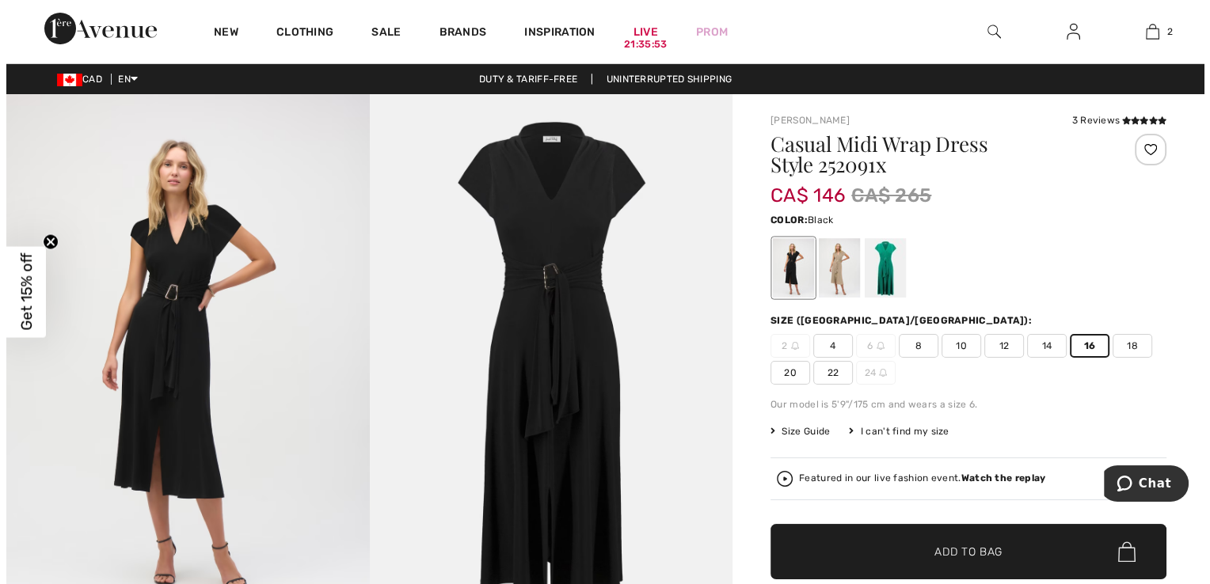
scroll to position [79, 0]
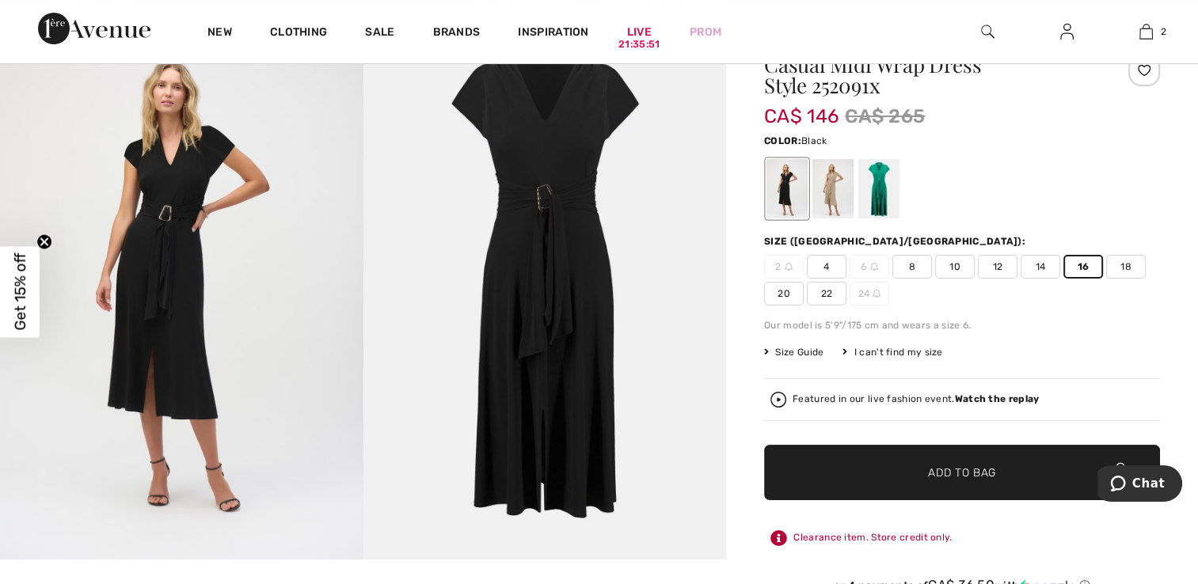
click at [972, 397] on strong "Watch the replay" at bounding box center [997, 398] width 85 height 11
